Goal: Transaction & Acquisition: Purchase product/service

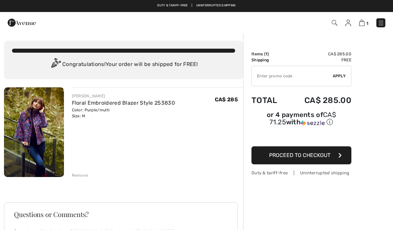
click at [265, 80] on input "TEXT" at bounding box center [292, 76] width 81 height 20
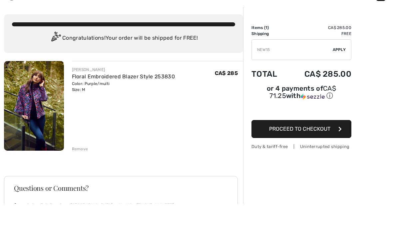
type input "NEW15"
click at [341, 73] on span "Apply" at bounding box center [339, 76] width 13 height 6
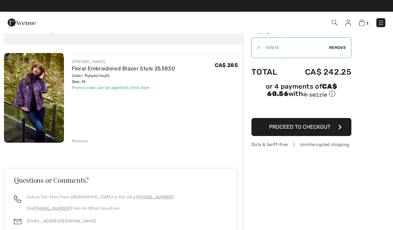
scroll to position [34, 0]
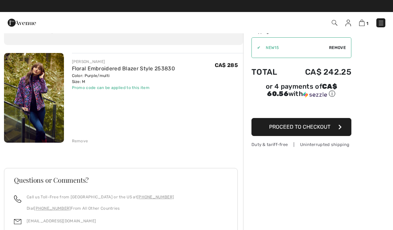
click at [325, 128] on span "Proceed to Checkout" at bounding box center [299, 127] width 61 height 6
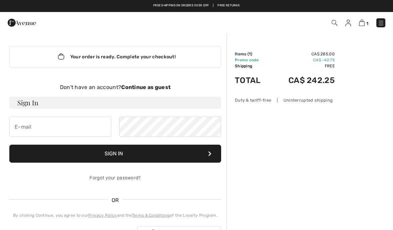
click at [138, 89] on strong "Continue as guest" at bounding box center [145, 87] width 49 height 6
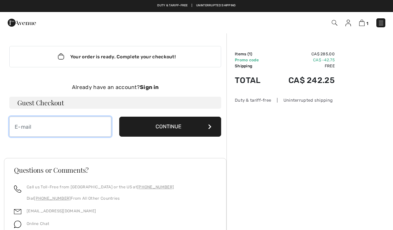
click at [22, 131] on input "email" at bounding box center [60, 127] width 102 height 20
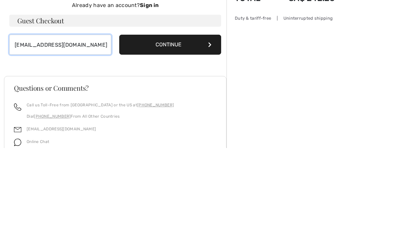
type input "[EMAIL_ADDRESS][DOMAIN_NAME]"
click at [162, 117] on button "Continue" at bounding box center [170, 127] width 102 height 20
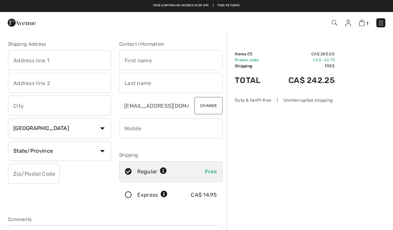
click at [20, 66] on input "text" at bounding box center [59, 60] width 103 height 20
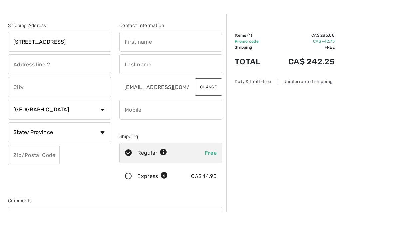
type input "[STREET_ADDRESS]"
click at [26, 73] on input "text" at bounding box center [59, 83] width 103 height 20
type input "#2002"
click at [129, 50] on input "text" at bounding box center [170, 60] width 103 height 20
type input "[PERSON_NAME]"
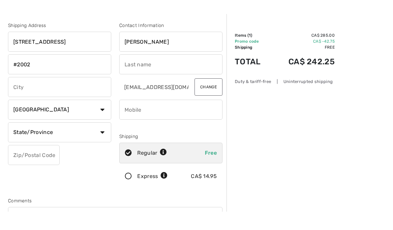
click at [127, 73] on input "text" at bounding box center [170, 83] width 103 height 20
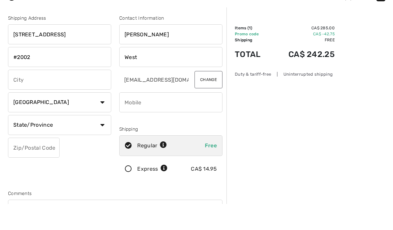
type input "West"
click at [20, 96] on input "text" at bounding box center [59, 106] width 103 height 20
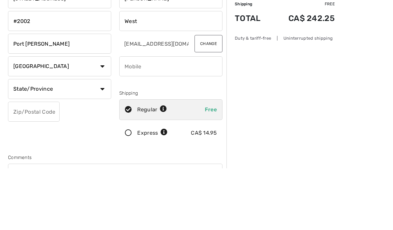
type input "Port moody"
click at [103, 141] on select "State/Province Alberta British Columbia Manitoba New Brunswick Newfoundland and…" at bounding box center [59, 151] width 103 height 20
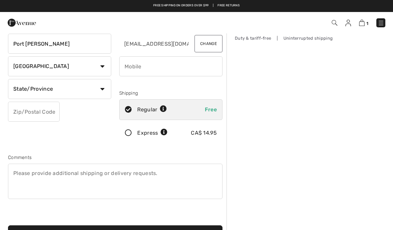
select select "BC"
click at [25, 112] on input "text" at bounding box center [34, 112] width 52 height 20
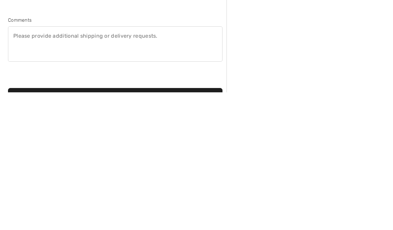
scroll to position [89, 0]
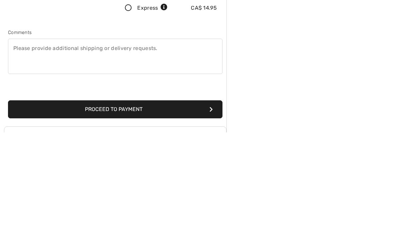
type input "V3H5N3"
click at [17, 137] on textarea at bounding box center [115, 154] width 215 height 35
type textarea "Use building intercom to call for entrance"
click at [116, 198] on button "Proceed to Payment" at bounding box center [115, 207] width 215 height 18
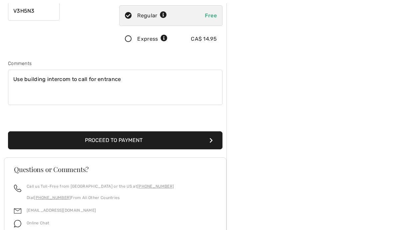
scroll to position [163, 0]
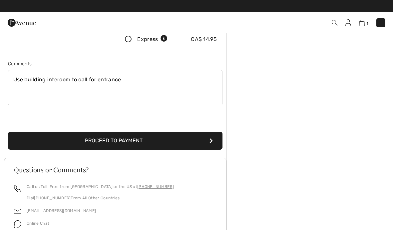
click at [211, 143] on button "Proceed to Payment" at bounding box center [115, 141] width 215 height 18
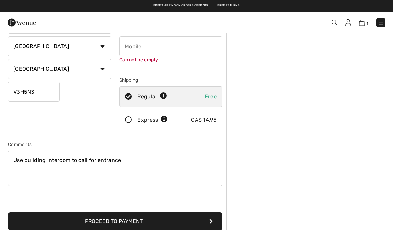
scroll to position [70, 0]
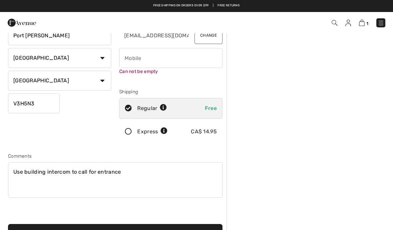
click at [128, 63] on input "phone" at bounding box center [170, 58] width 103 height 20
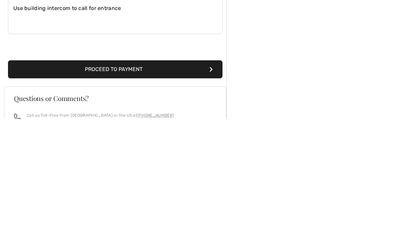
type input "7809209520"
click at [211, 171] on button "Proceed to Payment" at bounding box center [115, 180] width 215 height 18
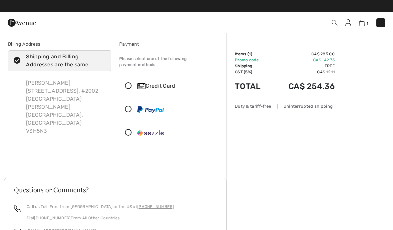
click at [130, 83] on icon at bounding box center [129, 86] width 18 height 7
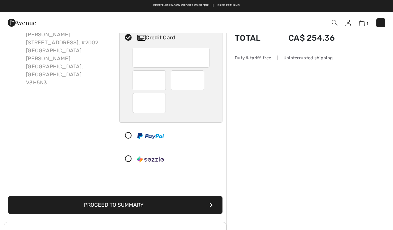
scroll to position [48, 0]
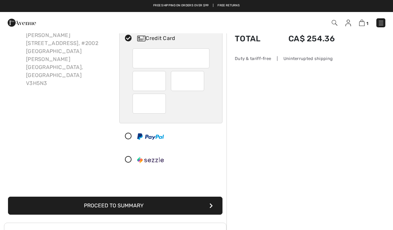
click at [108, 203] on button "Proceed to Summary" at bounding box center [115, 206] width 215 height 18
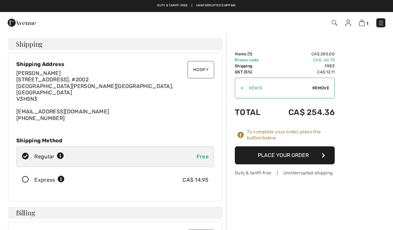
click at [318, 156] on button "Place Your Order" at bounding box center [285, 155] width 100 height 18
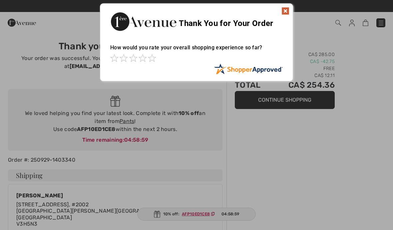
click at [287, 12] on img at bounding box center [286, 11] width 8 height 8
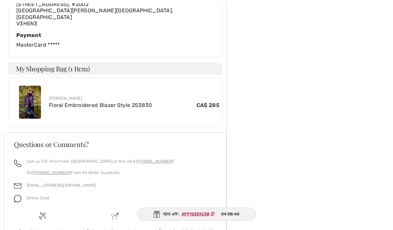
scroll to position [323, 0]
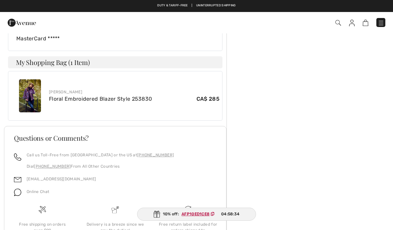
click at [124, 205] on div "Delivery is a breeze since we pay the duties!" at bounding box center [115, 229] width 73 height 48
click at [117, 221] on div "Delivery is a breeze since we pay the duties!" at bounding box center [115, 227] width 62 height 12
click at [383, 26] on img at bounding box center [381, 23] width 7 height 7
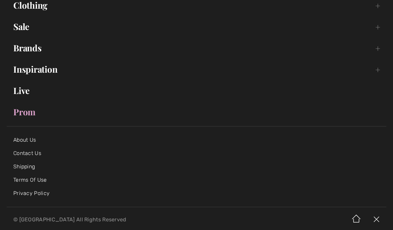
scroll to position [82, 0]
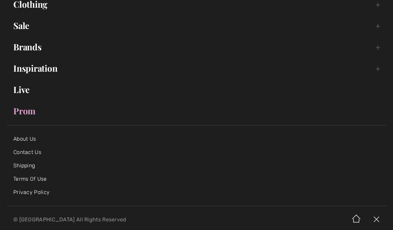
click at [20, 168] on link "Shipping" at bounding box center [24, 165] width 22 height 6
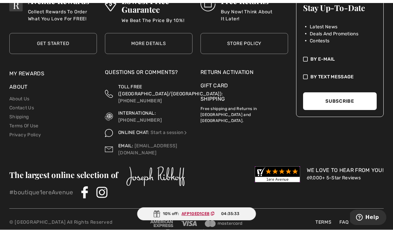
scroll to position [234, 0]
